Goal: Find specific page/section: Find specific page/section

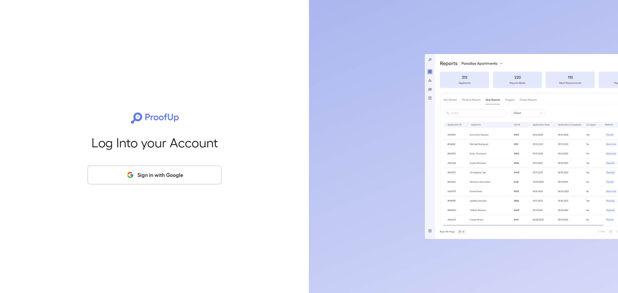
click at [136, 173] on button "Sign in with Google" at bounding box center [155, 175] width 134 height 19
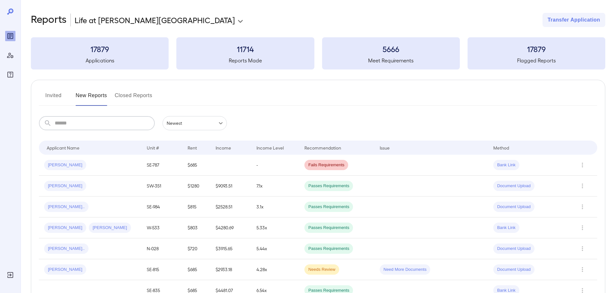
click at [91, 128] on input "text" at bounding box center [105, 123] width 100 height 14
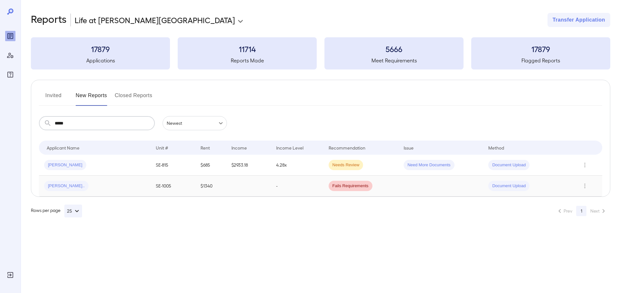
type input "*****"
click at [59, 184] on span "Donald N..." at bounding box center [66, 186] width 44 height 6
